Goal: Find specific page/section: Find specific page/section

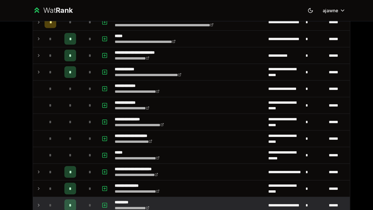
scroll to position [212, 0]
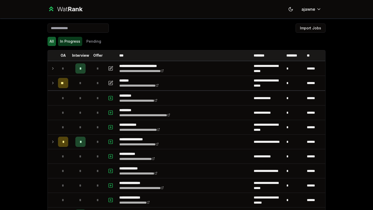
click at [71, 43] on button "In Progress" at bounding box center [70, 41] width 24 height 9
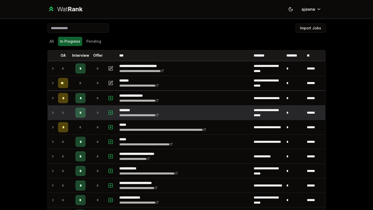
scroll to position [15, 0]
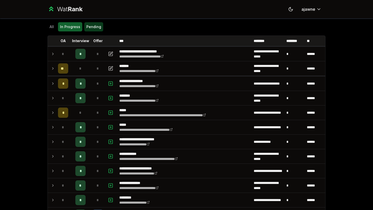
click at [97, 30] on button "Pending" at bounding box center [93, 26] width 19 height 9
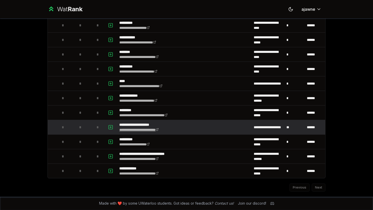
scroll to position [0, 0]
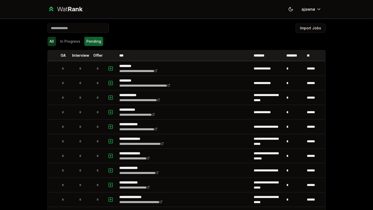
click at [54, 43] on button "All" at bounding box center [52, 41] width 8 height 9
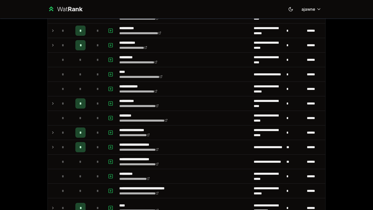
scroll to position [555, 0]
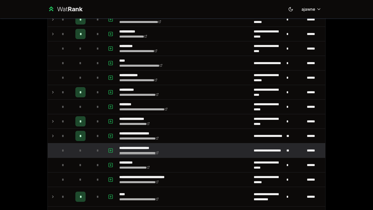
click at [124, 153] on link "**********" at bounding box center [138, 153] width 39 height 4
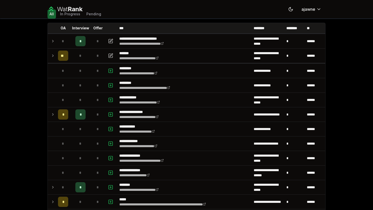
scroll to position [26, 0]
